Goal: Task Accomplishment & Management: Use online tool/utility

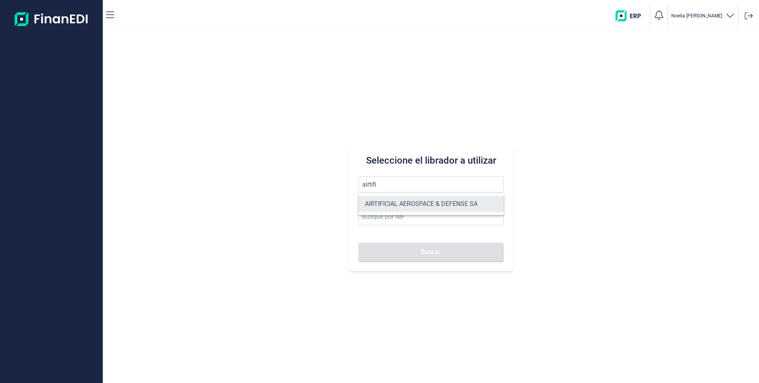
click at [384, 210] on li "AIRTIFICIAL AEROSPACE & DEFENSE SA" at bounding box center [431, 204] width 145 height 16
type input "AIRTIFICIAL AEROSPACE & DEFENSE SA"
type input "A72309149"
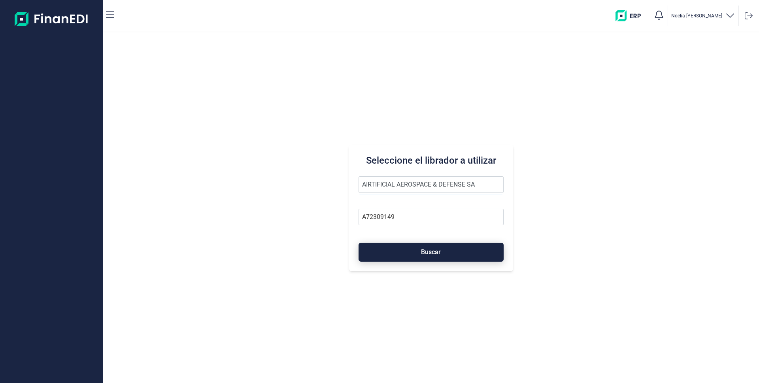
click at [434, 253] on span "Buscar" at bounding box center [431, 252] width 20 height 6
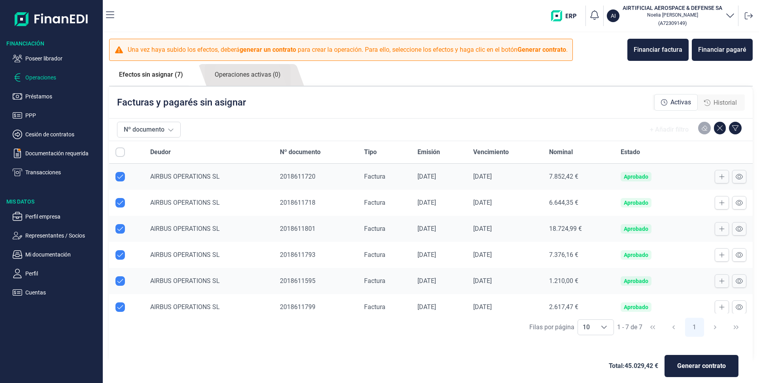
checkbox input "true"
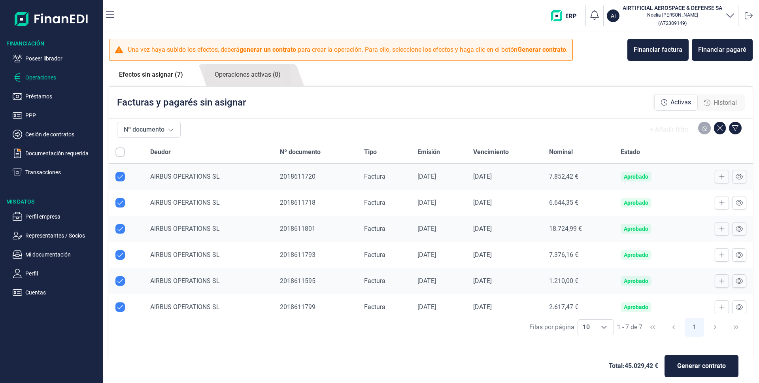
checkbox input "true"
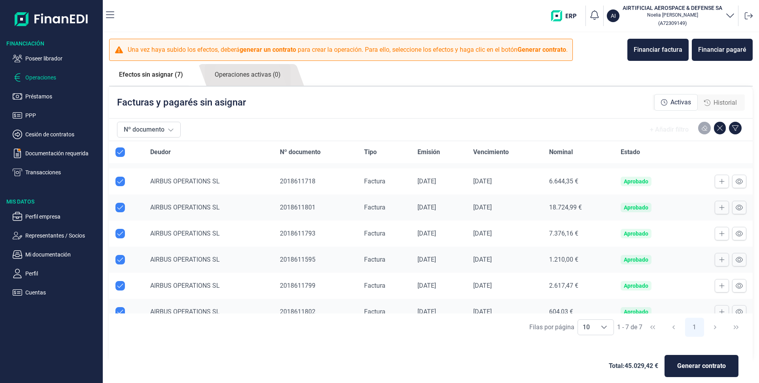
scroll to position [33, 0]
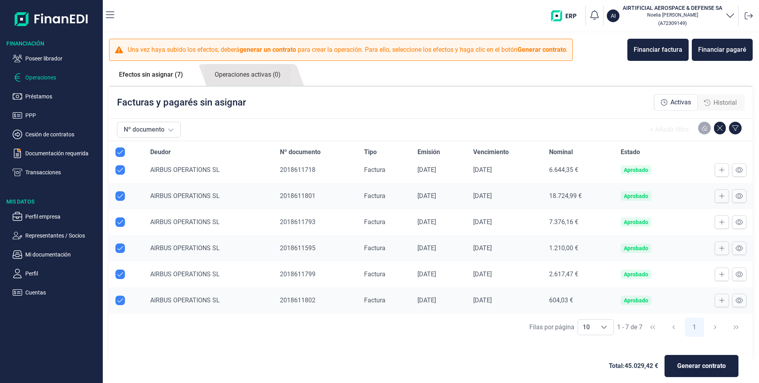
click at [119, 248] on input "Row Unselected null" at bounding box center [119, 248] width 9 height 9
checkbox input "false"
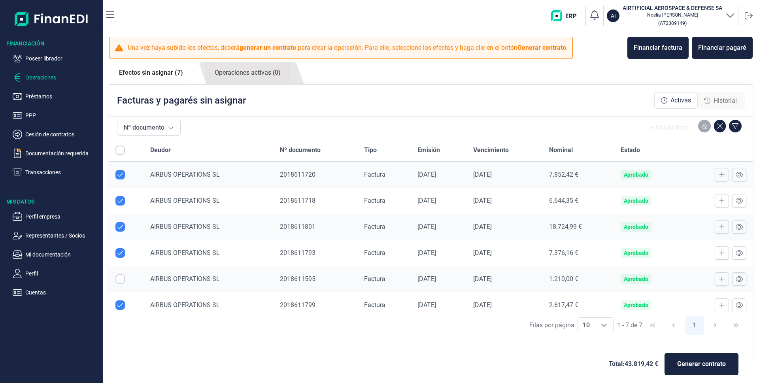
scroll to position [0, 0]
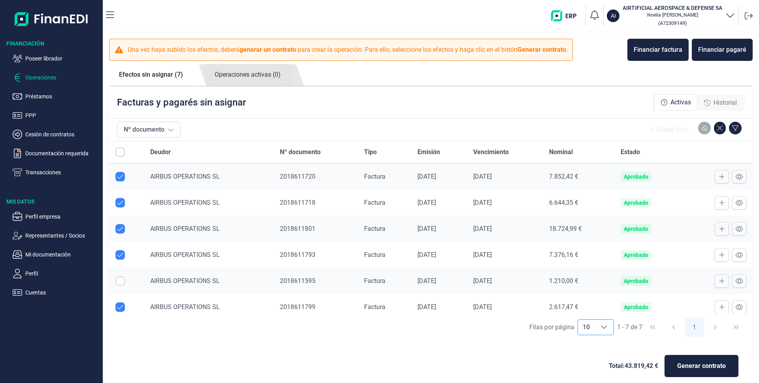
click at [605, 329] on div "Choose" at bounding box center [604, 327] width 19 height 15
click at [586, 314] on li "20" at bounding box center [592, 310] width 36 height 19
type input "20"
checkbox input "false"
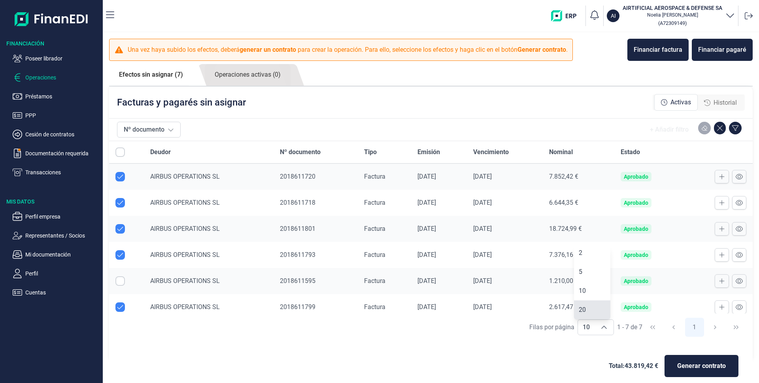
checkbox input "false"
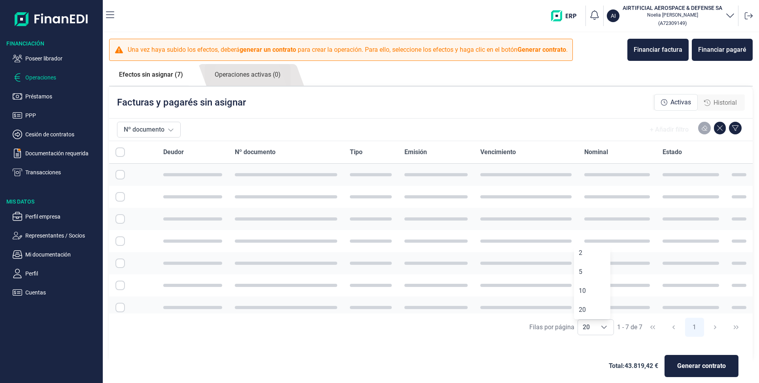
checkbox input "true"
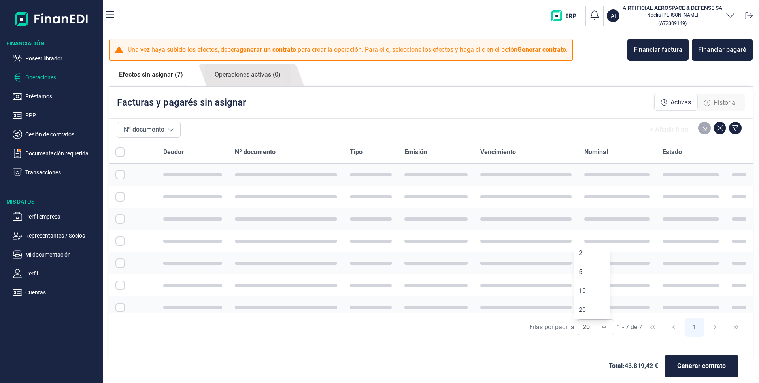
checkbox input "true"
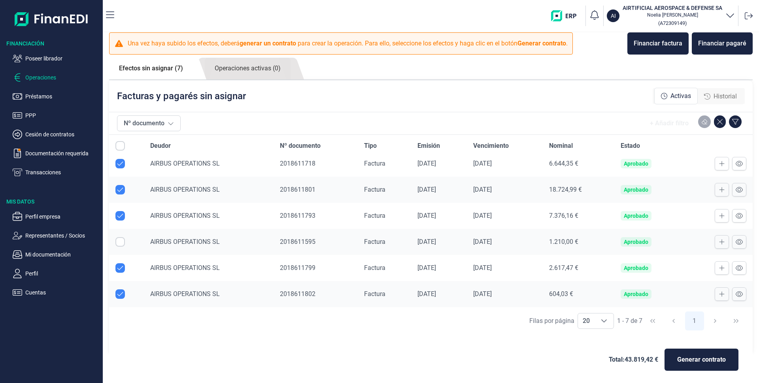
scroll to position [8, 0]
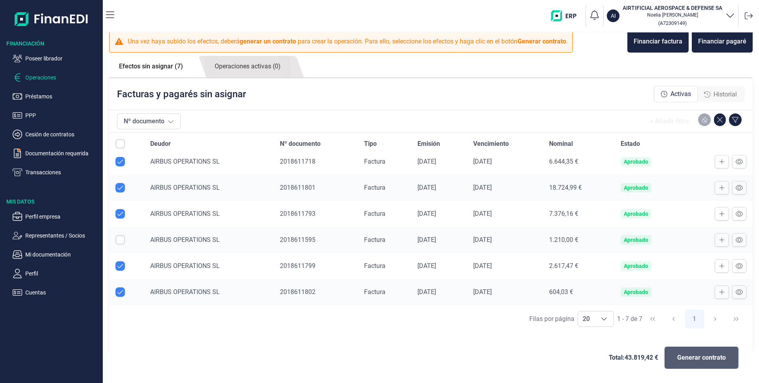
click at [706, 360] on span "Generar contrato" at bounding box center [701, 357] width 49 height 9
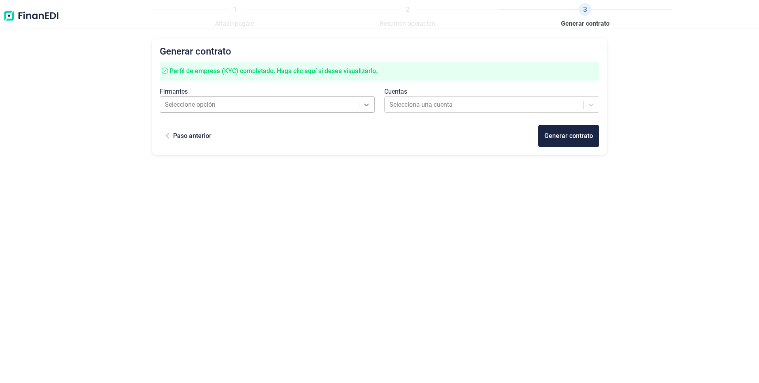
click at [363, 101] on icon at bounding box center [367, 105] width 8 height 8
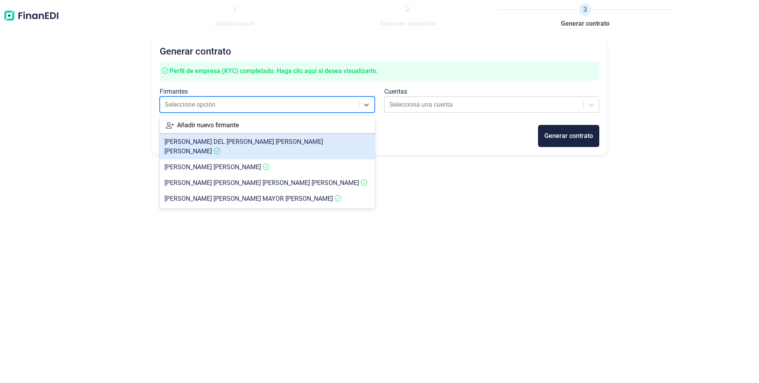
click at [214, 139] on span "[PERSON_NAME] DEL [PERSON_NAME] [PERSON_NAME]" at bounding box center [244, 146] width 159 height 17
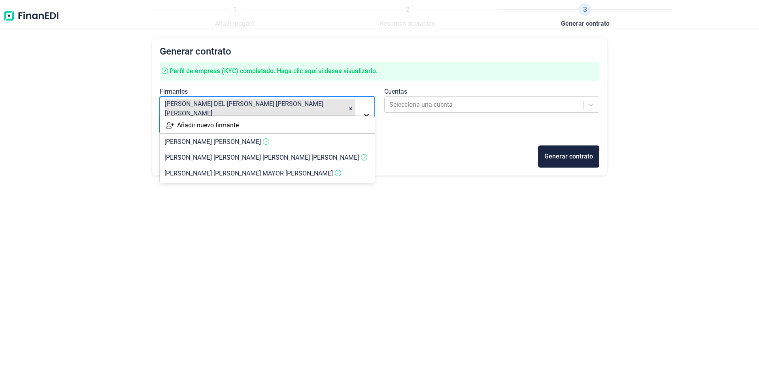
click at [369, 111] on icon at bounding box center [367, 115] width 8 height 8
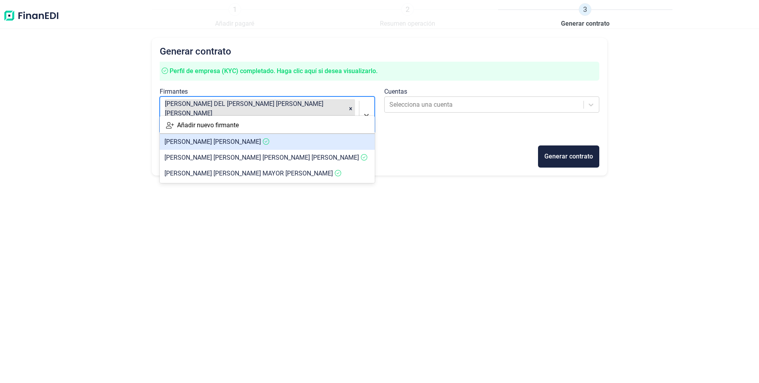
click at [231, 141] on span "[PERSON_NAME]" at bounding box center [213, 142] width 97 height 8
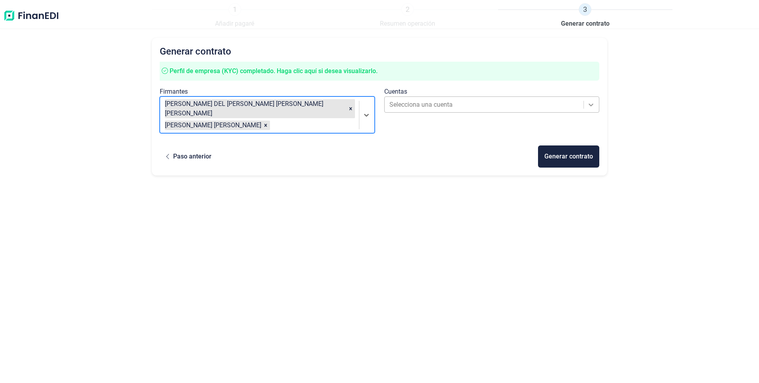
click at [589, 106] on icon at bounding box center [591, 105] width 8 height 8
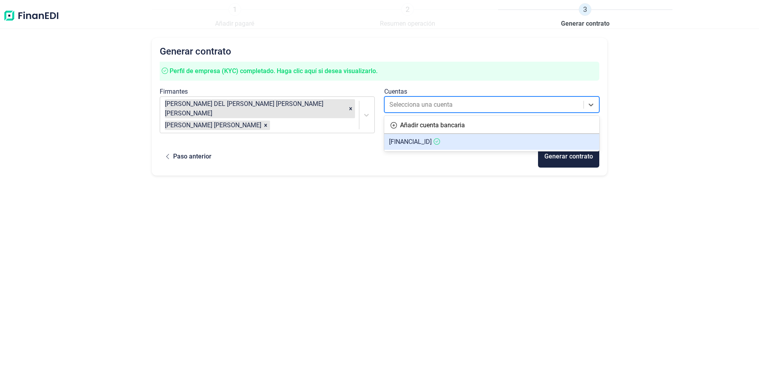
click at [401, 140] on span "[FINANCIAL_ID]" at bounding box center [410, 142] width 43 height 8
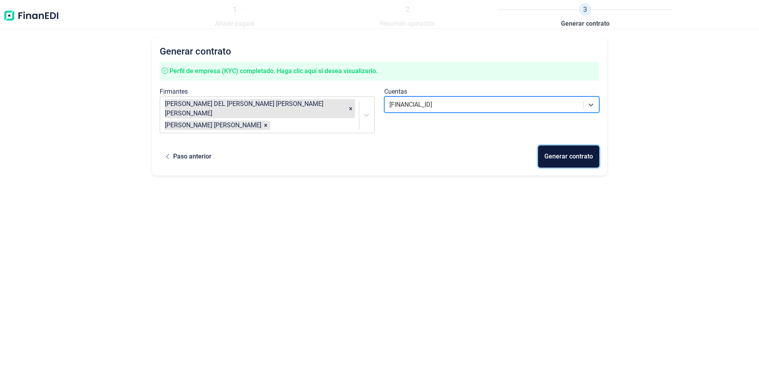
click at [564, 152] on div "Generar contrato" at bounding box center [569, 156] width 49 height 9
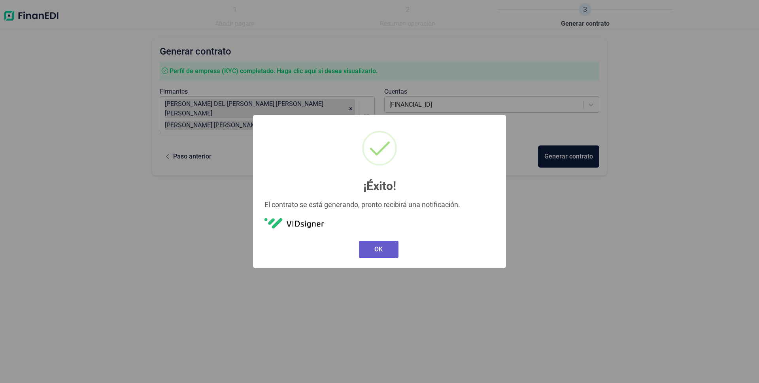
click at [377, 252] on button "OK" at bounding box center [379, 249] width 40 height 17
